Goal: Information Seeking & Learning: Learn about a topic

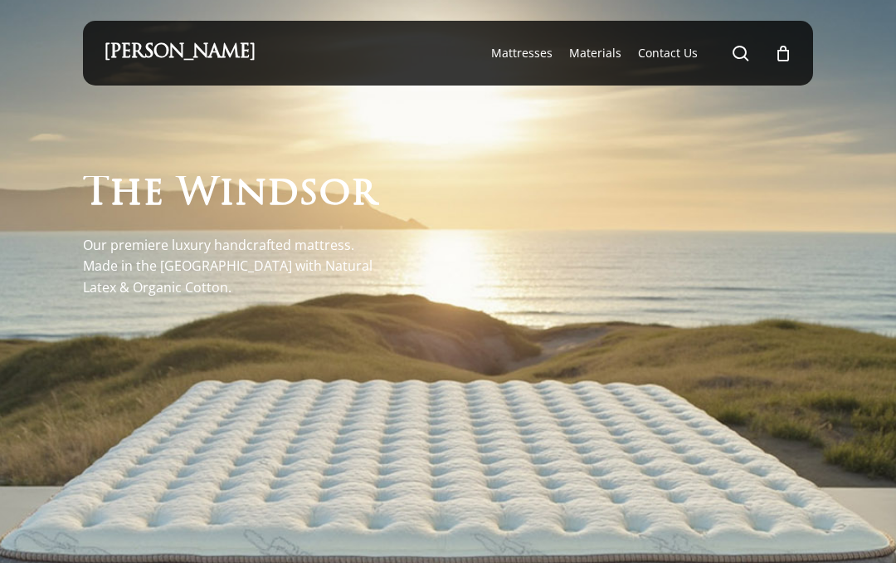
click at [604, 60] on span "Materials" at bounding box center [595, 53] width 52 height 16
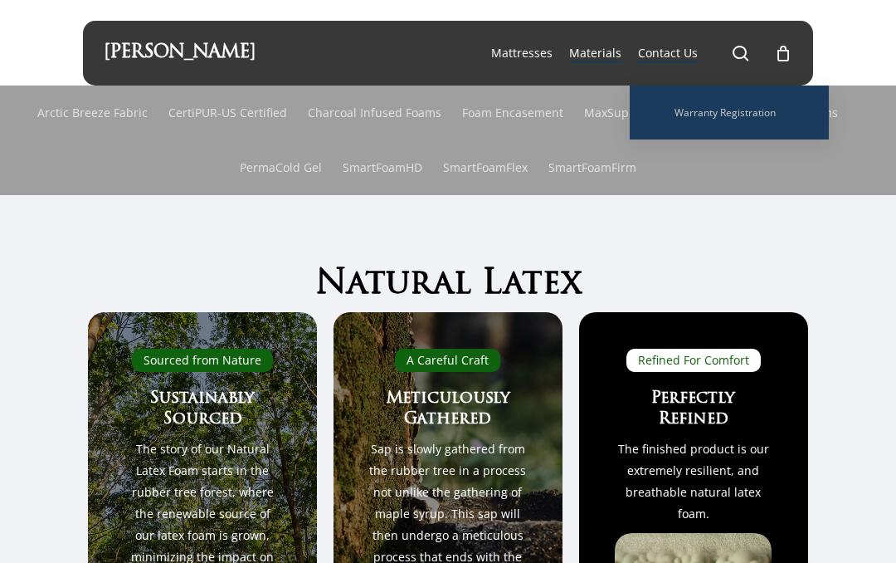
click at [666, 50] on span "Contact Us" at bounding box center [668, 53] width 60 height 16
click at [127, 45] on link "[PERSON_NAME]" at bounding box center [180, 53] width 152 height 18
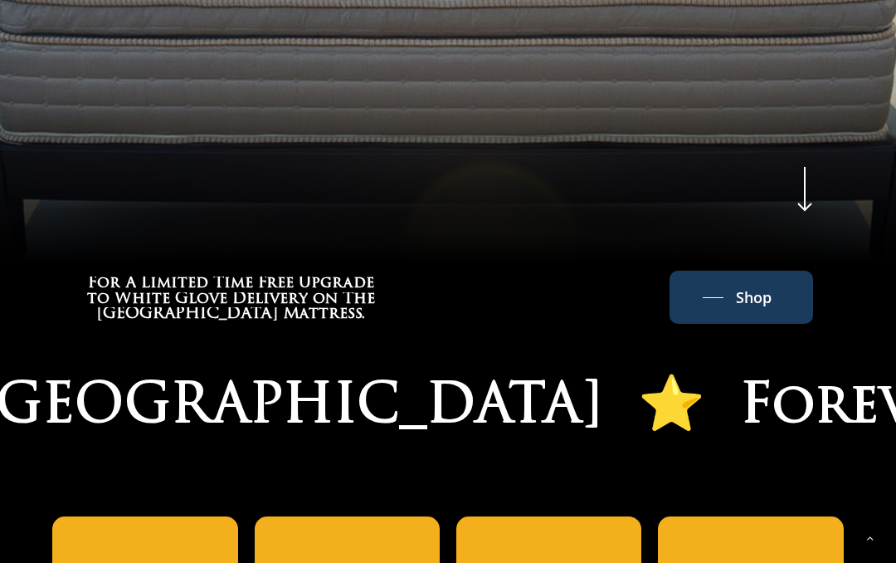
scroll to position [697, 0]
